Goal: Transaction & Acquisition: Book appointment/travel/reservation

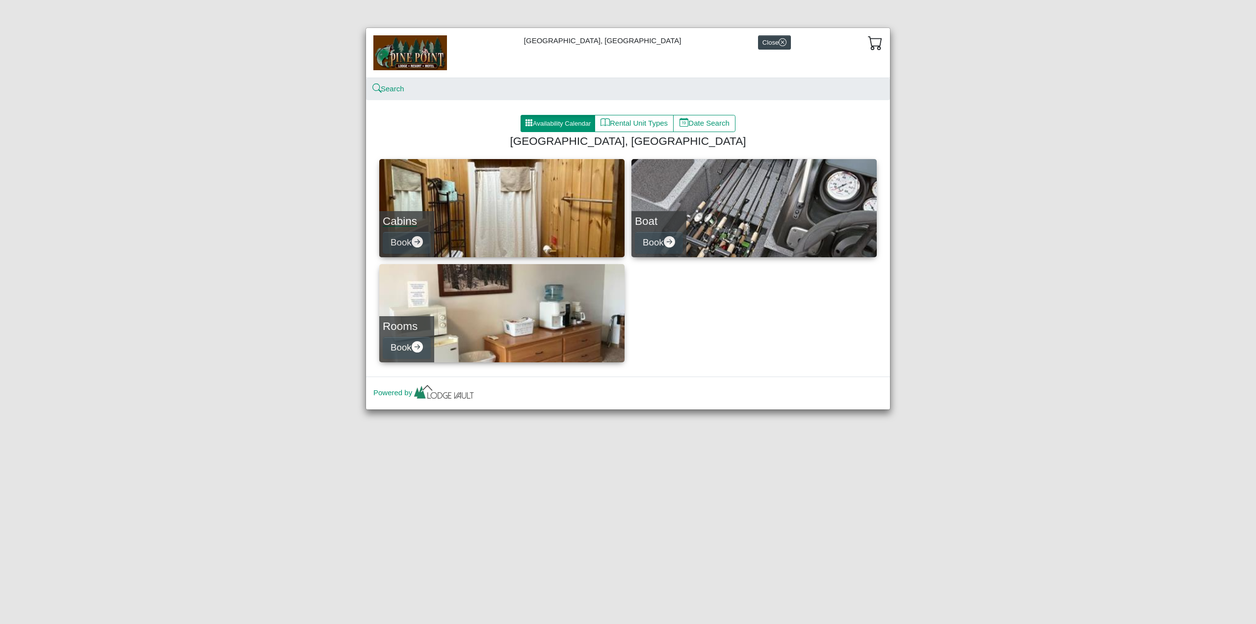
click at [505, 198] on link "Cabins Book" at bounding box center [501, 208] width 245 height 98
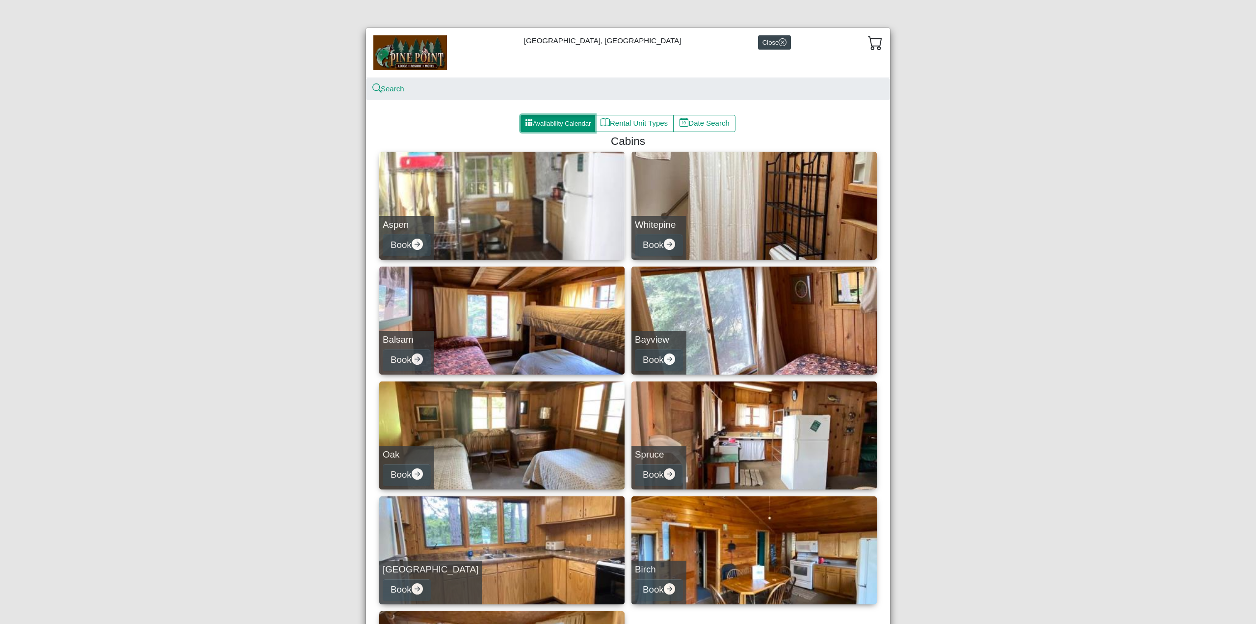
click at [569, 123] on button "Availability Calendar" at bounding box center [558, 124] width 75 height 18
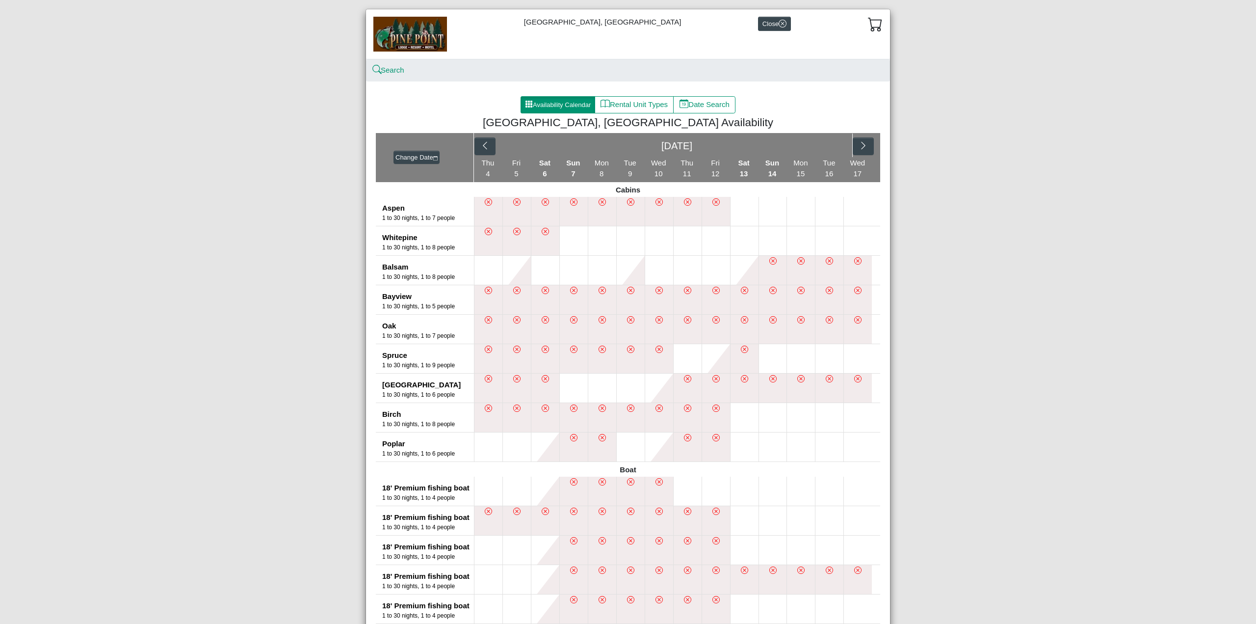
scroll to position [11, 0]
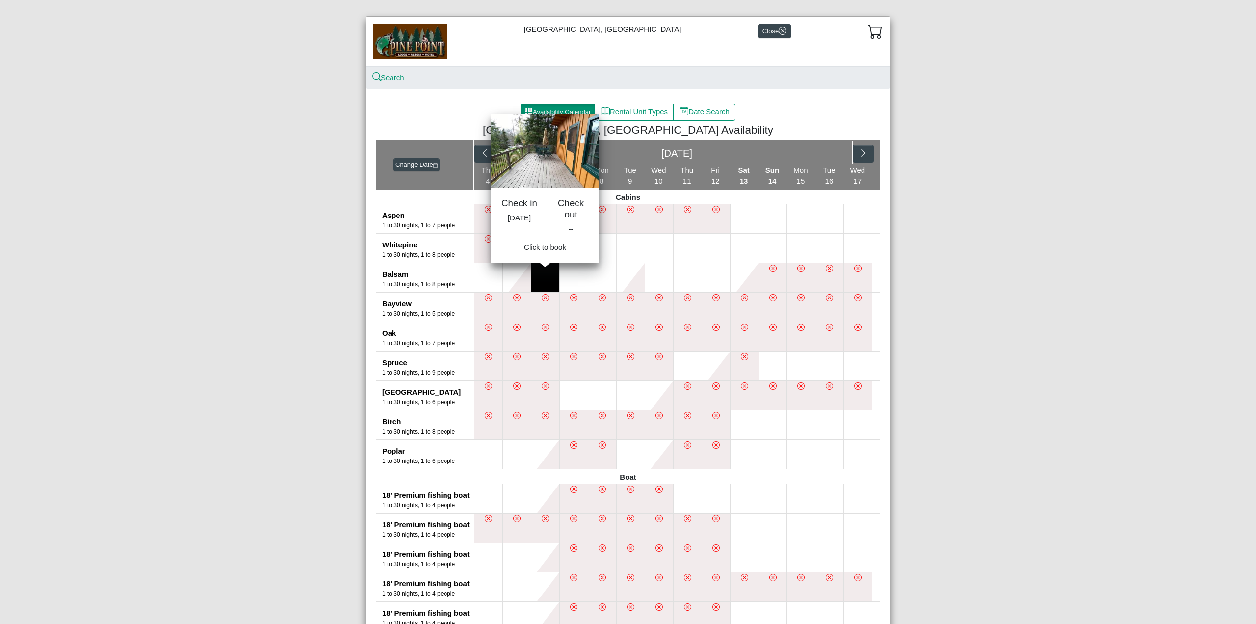
click at [551, 281] on button at bounding box center [545, 277] width 28 height 29
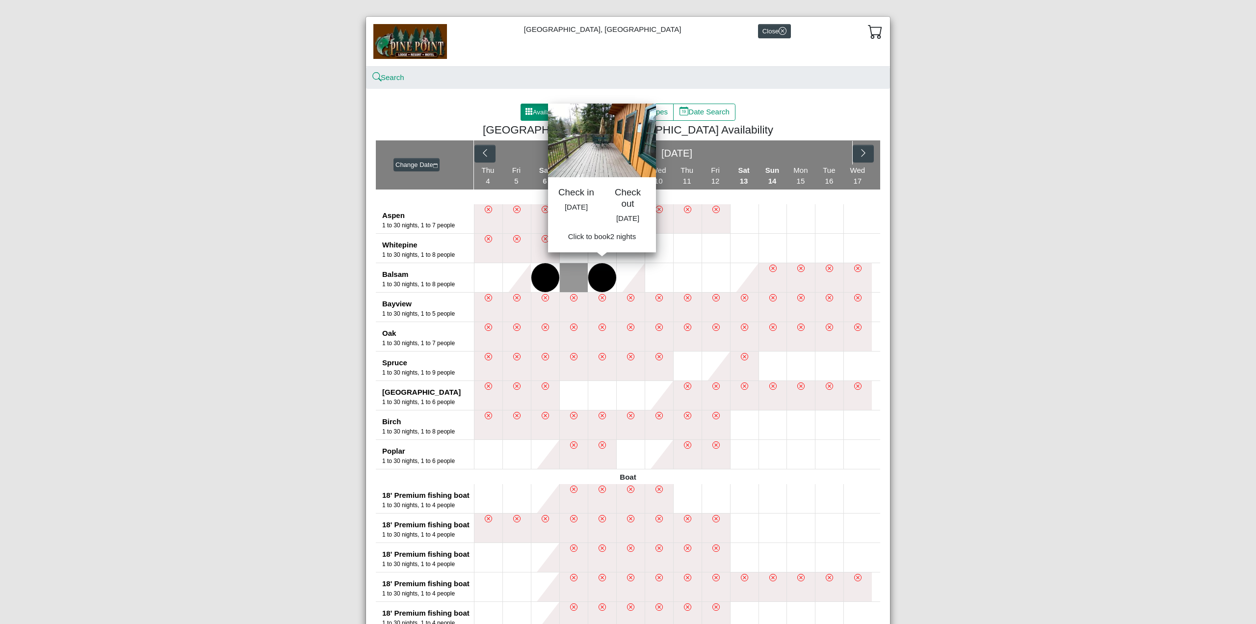
click at [605, 282] on button at bounding box center [602, 277] width 28 height 29
click at [613, 243] on span "Book 2 night s" at bounding box center [602, 239] width 45 height 8
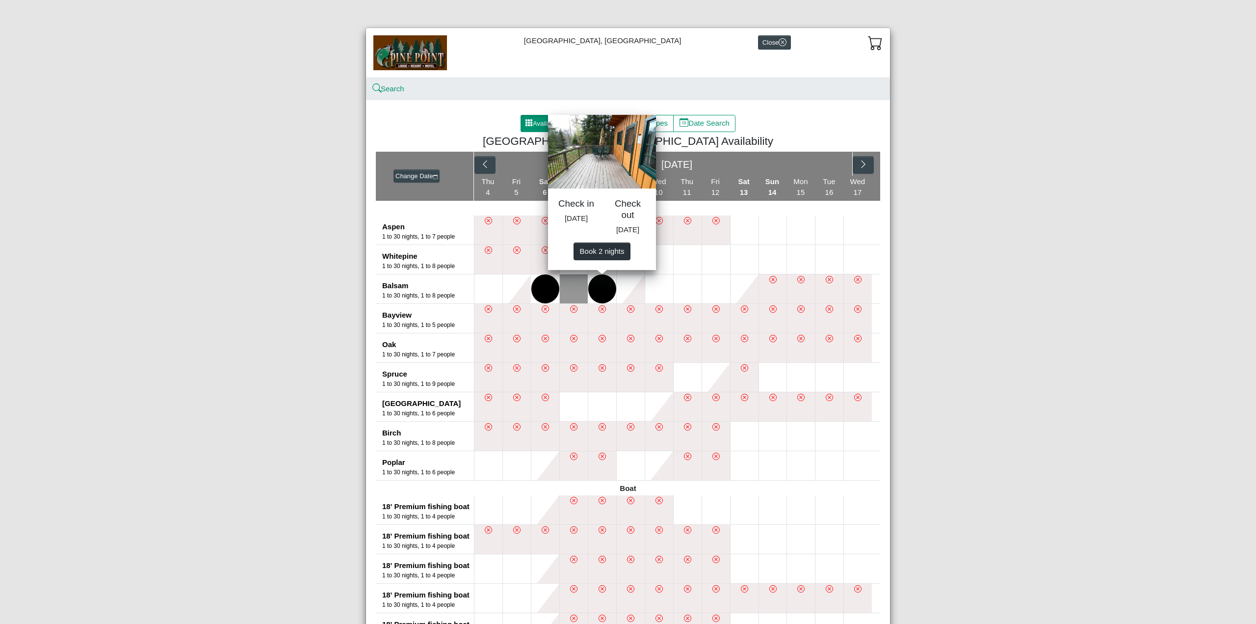
select select "*"
